Goal: Browse casually

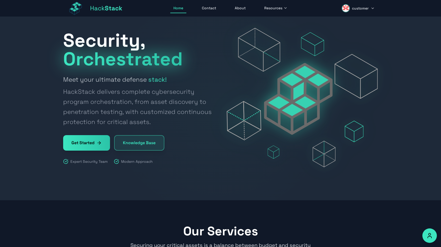
scroll to position [10, 0]
click at [95, 7] on span "Hack Stack" at bounding box center [106, 8] width 32 height 8
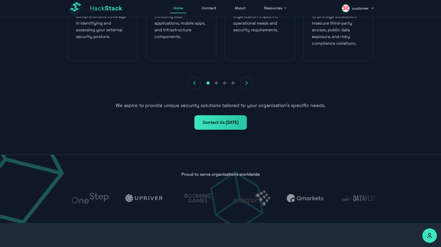
scroll to position [257, 0]
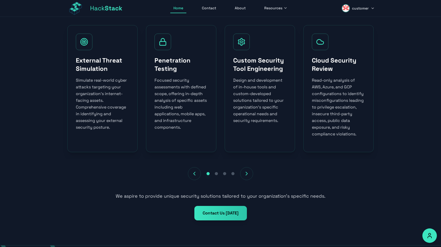
click at [321, 178] on div at bounding box center [220, 173] width 315 height 13
click at [246, 175] on icon "Next services" at bounding box center [246, 174] width 6 height 6
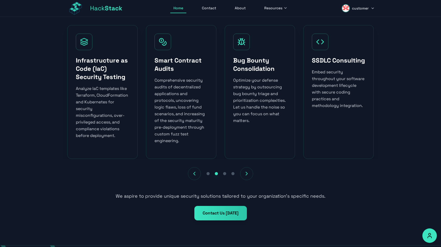
click at [191, 172] on icon "Previous services" at bounding box center [194, 174] width 6 height 6
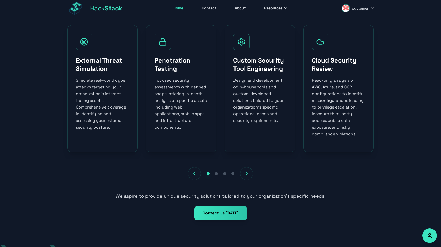
click at [251, 178] on button "Next services" at bounding box center [246, 173] width 13 height 13
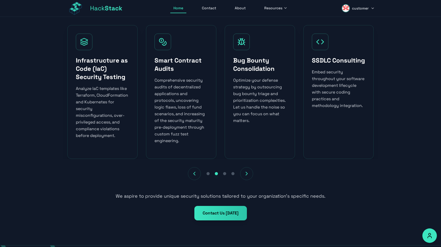
click at [251, 178] on button "Next services" at bounding box center [246, 173] width 13 height 13
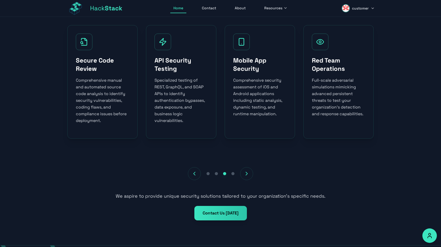
click at [251, 178] on button "Next services" at bounding box center [246, 173] width 13 height 13
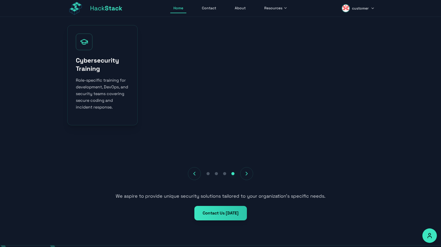
click at [236, 174] on button "Go to slide 4" at bounding box center [233, 174] width 6 height 6
click at [242, 171] on button "Next services" at bounding box center [246, 173] width 13 height 13
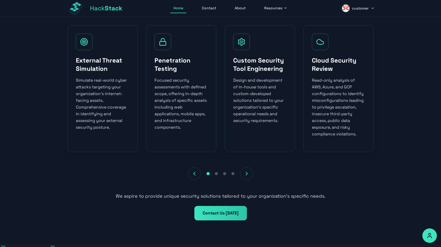
scroll to position [0, 0]
